Goal: Check status: Check status

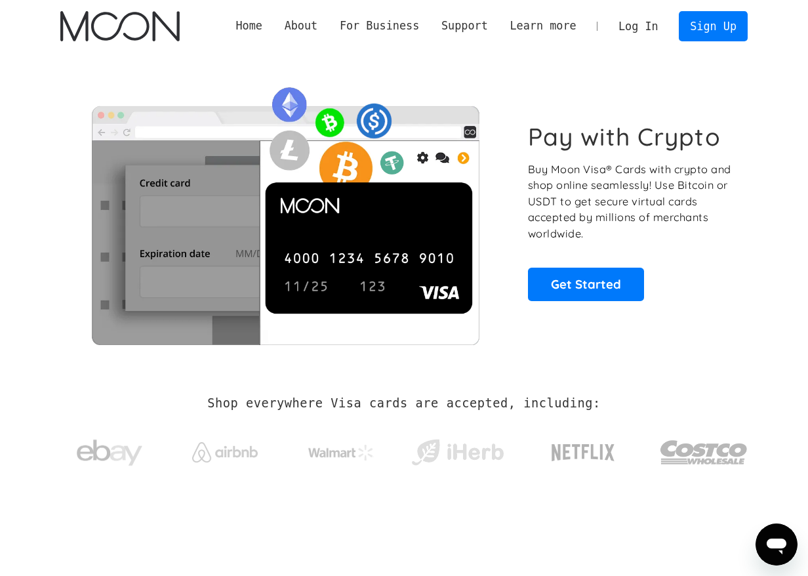
click at [637, 26] on link "Log In" at bounding box center [639, 26] width 62 height 29
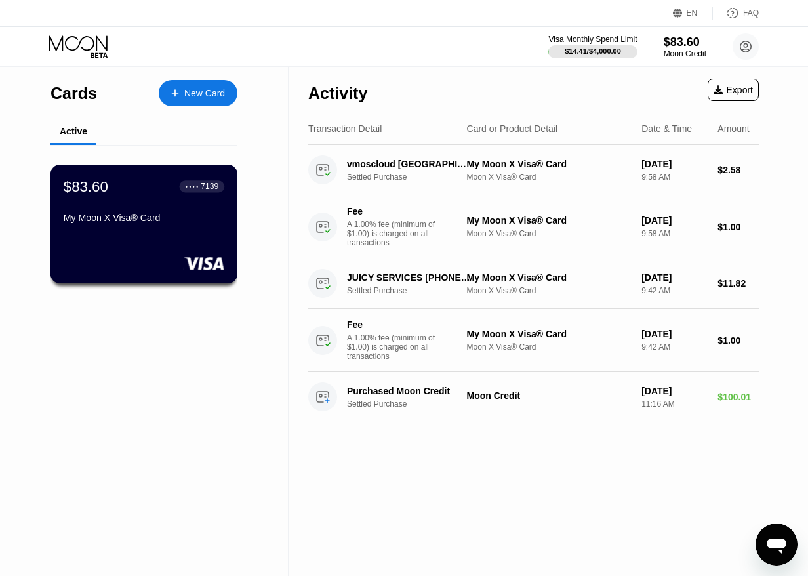
click at [180, 228] on div "My Moon X Visa® Card" at bounding box center [144, 221] width 161 height 16
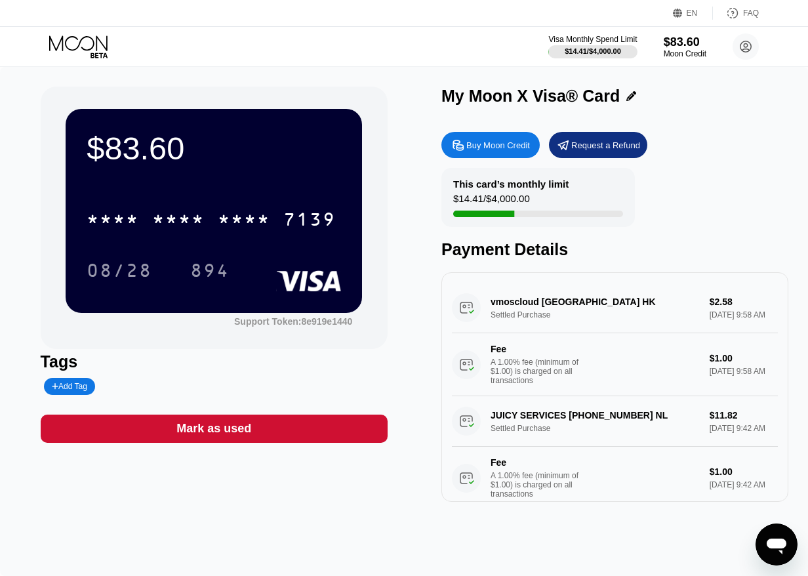
drag, startPoint x: 463, startPoint y: 189, endPoint x: 535, endPoint y: 192, distance: 72.9
click at [532, 190] on div "This card’s monthly limit" at bounding box center [510, 183] width 115 height 11
click at [147, 49] on div "Visa Monthly Spend Limit $14.41 / $4,000.00 $83.60 Moon Credit omar.al-farsi@re…" at bounding box center [404, 46] width 808 height 39
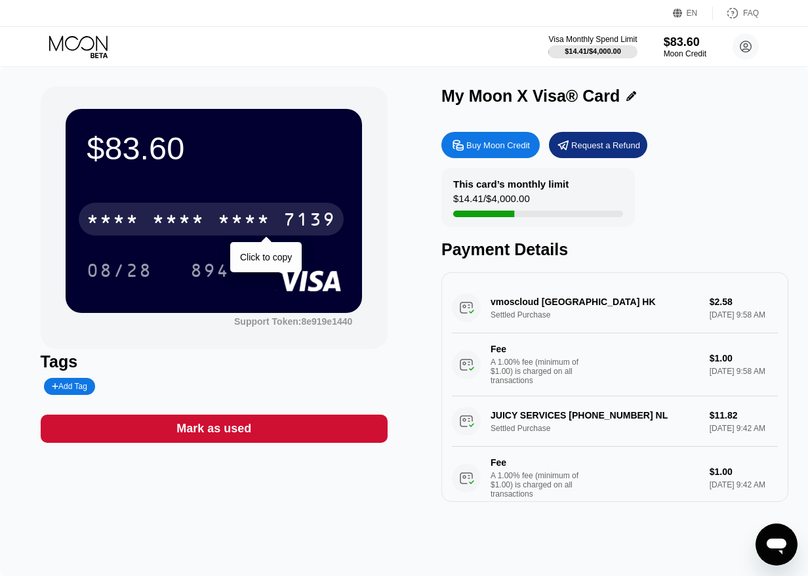
click at [206, 224] on div "* * * * * * * * * * * * 7139" at bounding box center [211, 219] width 265 height 33
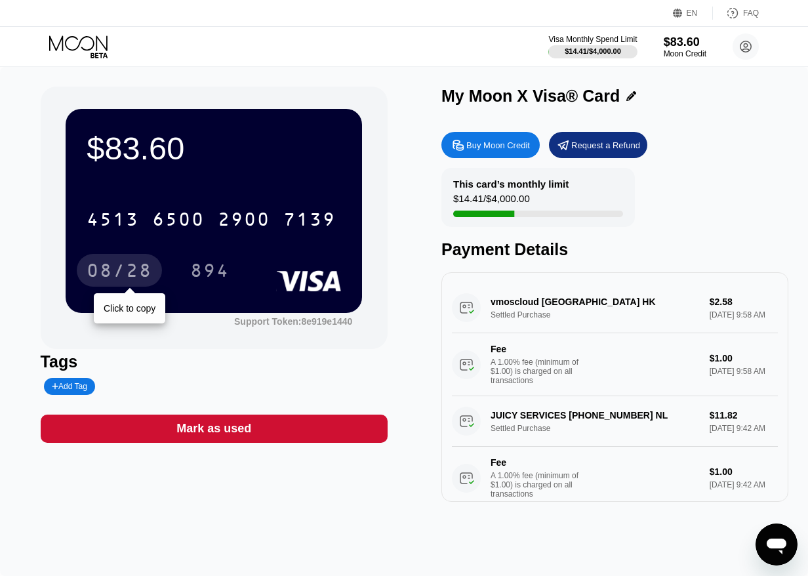
click at [124, 273] on div "08/28" at bounding box center [120, 272] width 66 height 21
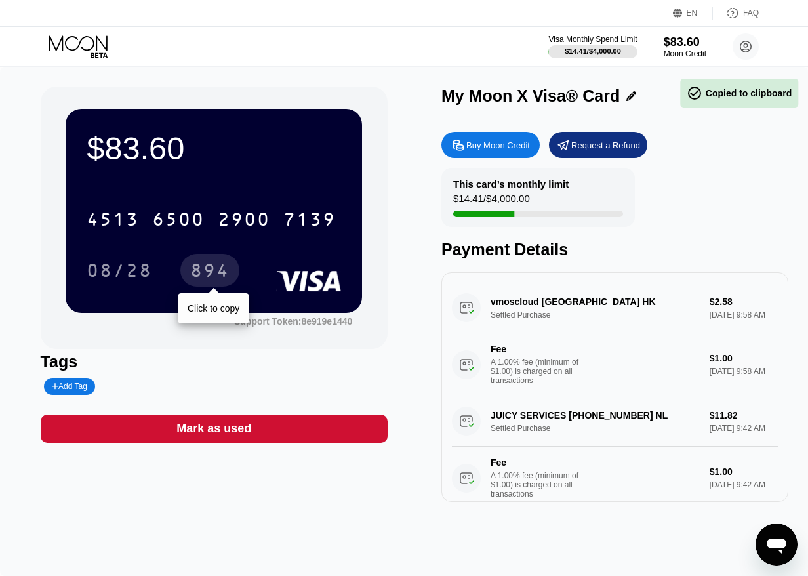
click at [198, 278] on div "894" at bounding box center [209, 272] width 39 height 21
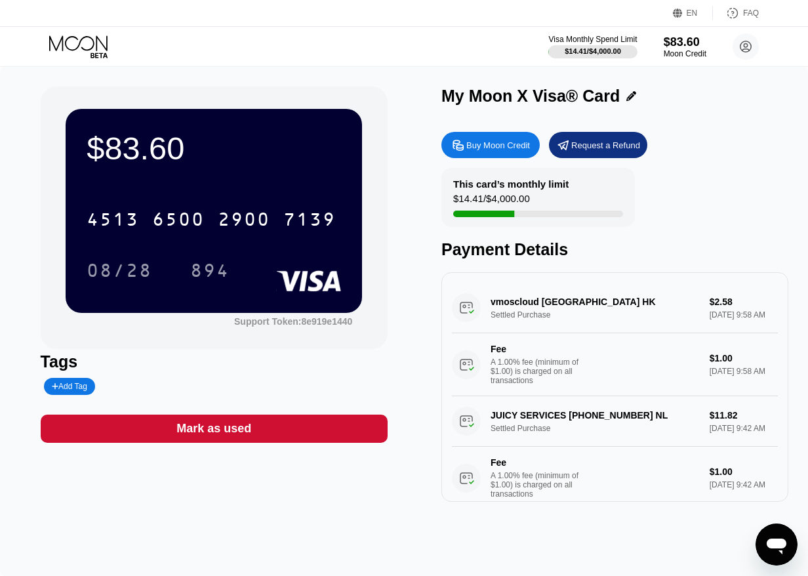
click at [312, 58] on div "Visa Monthly Spend Limit $14.41 / $4,000.00 $83.60 Moon Credit omar.al-farsi@re…" at bounding box center [404, 46] width 808 height 39
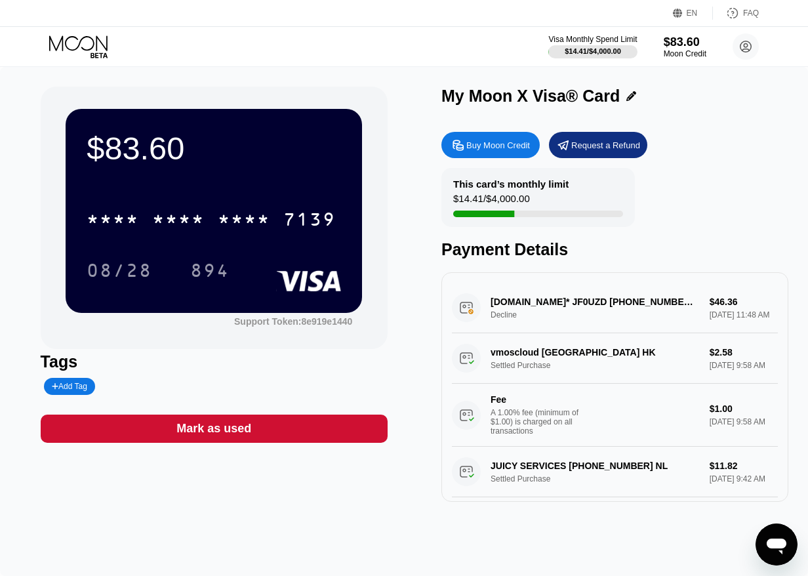
click at [560, 307] on div "NAME-CHEAP.COM* JF0UZD +13233752822 US Decline $46.36 Sep 24, 2025 11:48 AM" at bounding box center [615, 308] width 326 height 51
click at [580, 311] on div "NAME-CHEAP.COM* JF0UZD +13233752822 US Decline $46.36 Sep 24, 2025 11:48 AM" at bounding box center [615, 308] width 326 height 51
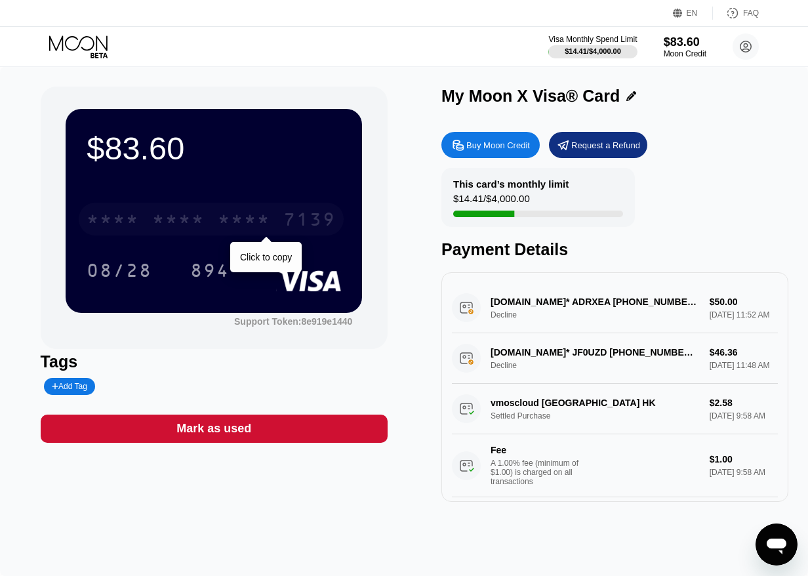
click at [215, 222] on div "* * * * * * * * * * * * 7139" at bounding box center [211, 219] width 265 height 33
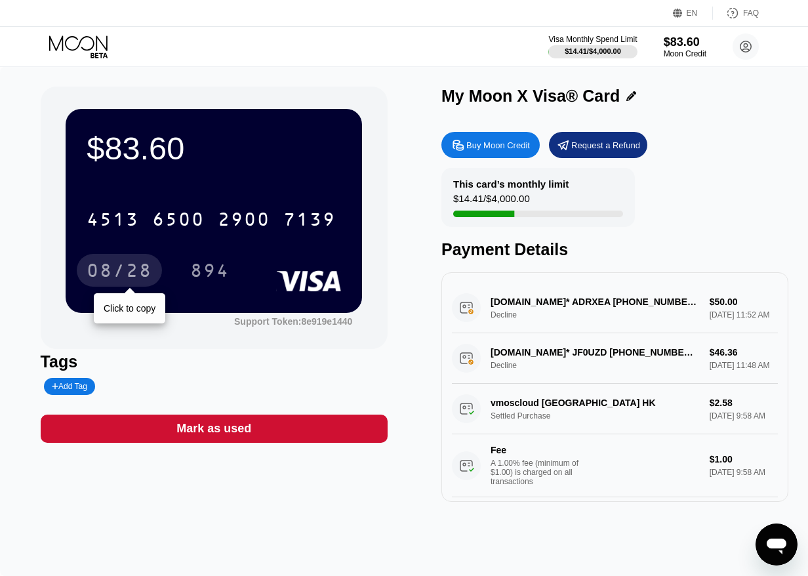
click at [130, 270] on div "08/28" at bounding box center [120, 272] width 66 height 21
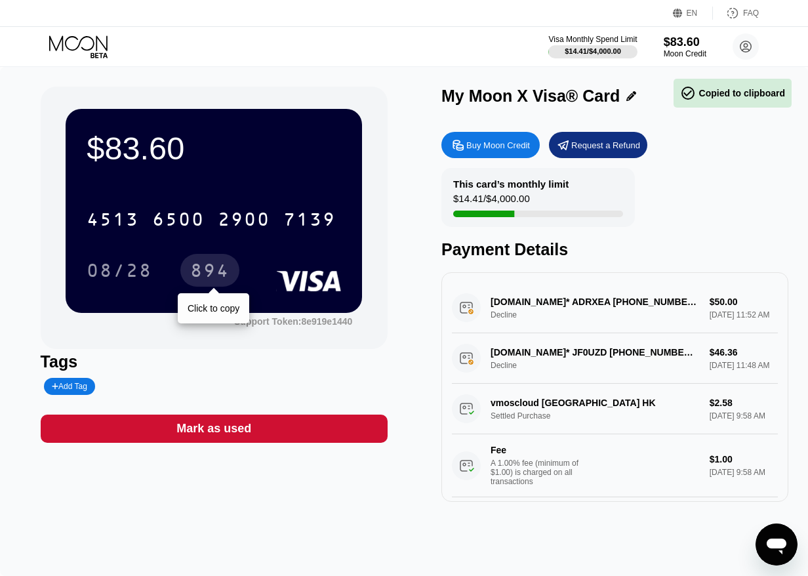
click at [209, 270] on div "894" at bounding box center [209, 272] width 39 height 21
